Goal: Entertainment & Leisure: Consume media (video, audio)

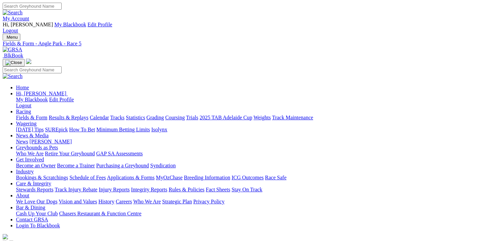
click at [80, 115] on link "Results & Replays" at bounding box center [69, 118] width 40 height 6
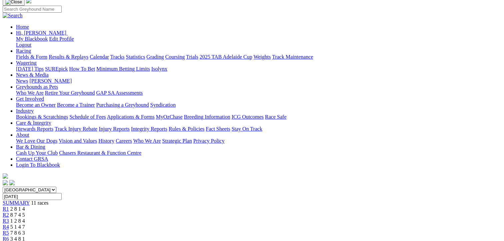
scroll to position [100, 0]
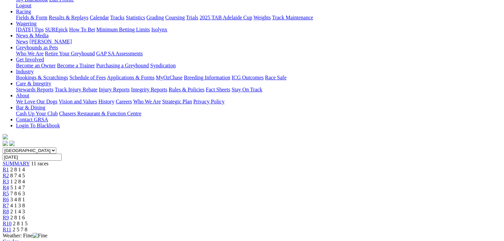
click at [28, 220] on span "2 8 1 5" at bounding box center [20, 223] width 15 height 6
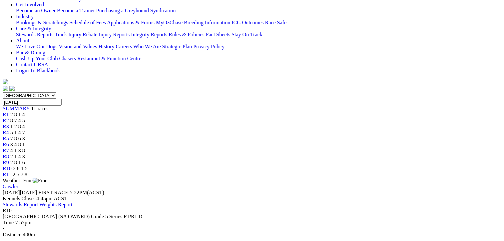
scroll to position [166, 0]
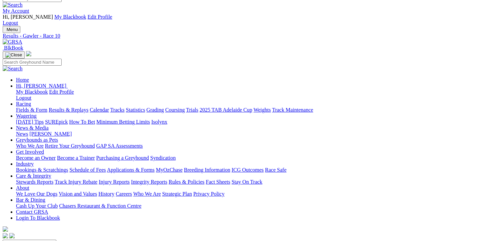
scroll to position [0, 0]
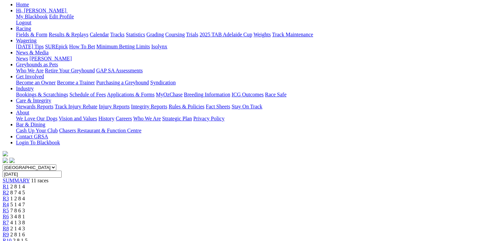
scroll to position [33, 0]
